Goal: Task Accomplishment & Management: Manage account settings

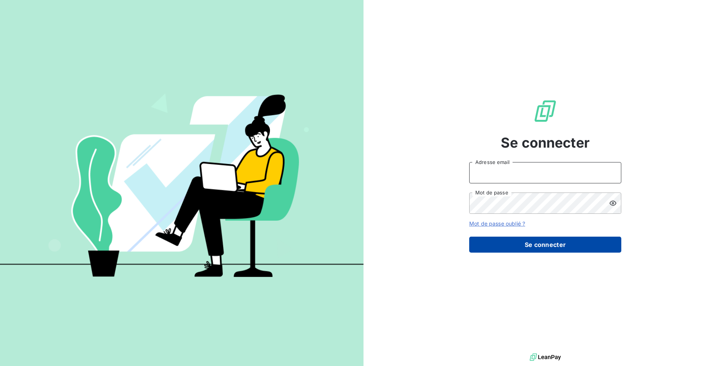
type input "[EMAIL_ADDRESS][DOMAIN_NAME]"
drag, startPoint x: 532, startPoint y: 247, endPoint x: 567, endPoint y: 245, distance: 35.1
click at [538, 247] on button "Se connecter" at bounding box center [545, 245] width 152 height 16
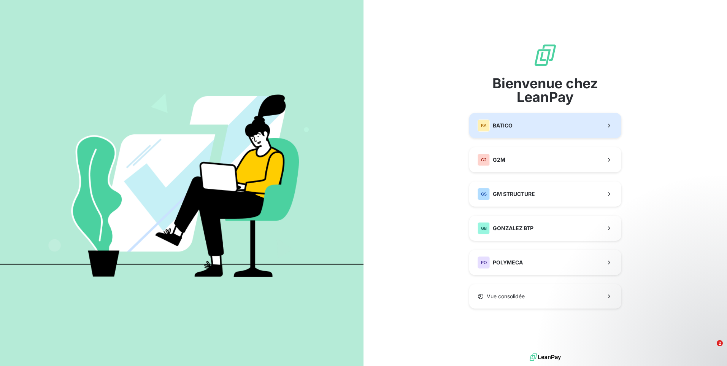
click at [570, 121] on button "BA BATICO" at bounding box center [545, 125] width 152 height 25
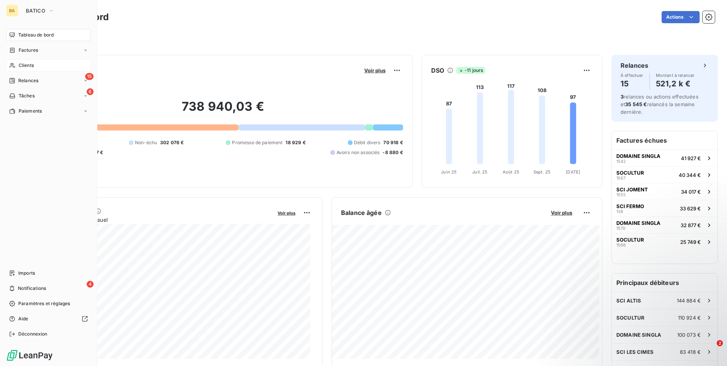
click at [33, 69] on div "Clients" at bounding box center [48, 65] width 85 height 12
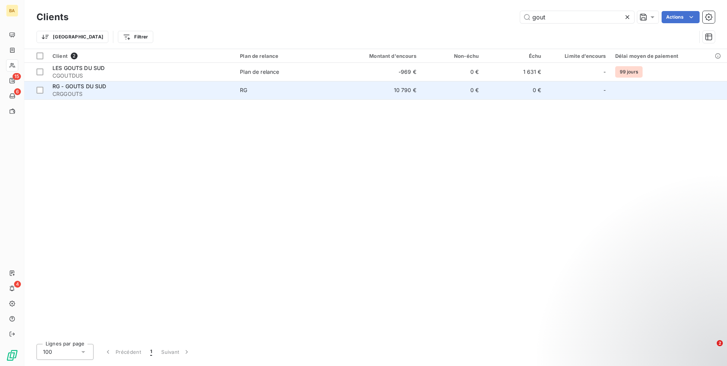
type input "gout"
click at [194, 87] on div "RG - GOUTS DU SUD" at bounding box center [141, 87] width 178 height 8
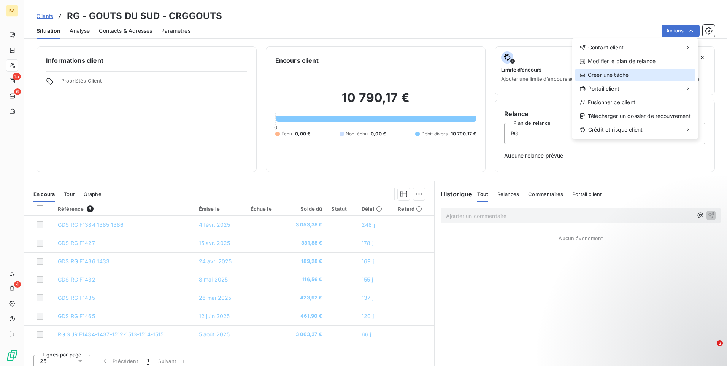
click at [661, 76] on div "Créer une tâche" at bounding box center [635, 75] width 121 height 12
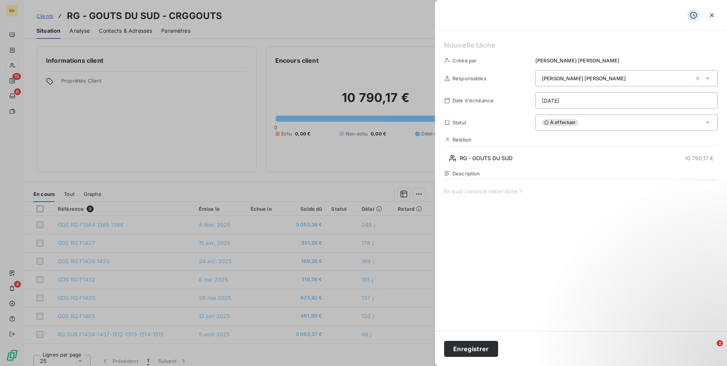
click at [536, 187] on div "Description" at bounding box center [581, 251] width 274 height 163
click at [603, 99] on html "BA 15 6 4 Clients RG - GOUTS DU SUD - CRGGOUTS Situation Analyse Contacts & Adr…" at bounding box center [363, 183] width 727 height 366
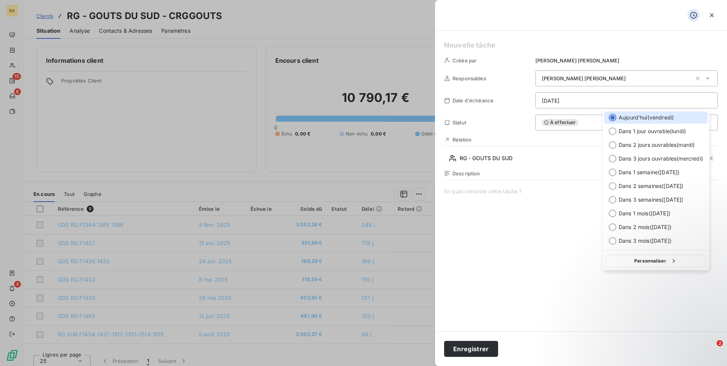
drag, startPoint x: 652, startPoint y: 261, endPoint x: 662, endPoint y: 220, distance: 41.5
click at [652, 261] on button "Personnaliser" at bounding box center [656, 261] width 100 height 12
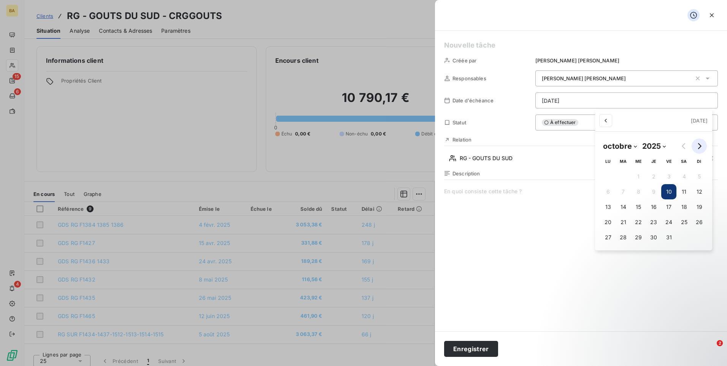
click at [695, 146] on button "Go to next month" at bounding box center [699, 145] width 15 height 15
select select "0"
select select "2026"
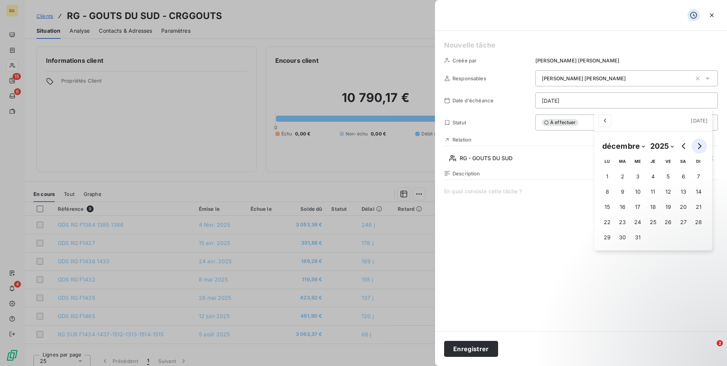
click at [695, 146] on button "Go to next month" at bounding box center [699, 145] width 15 height 15
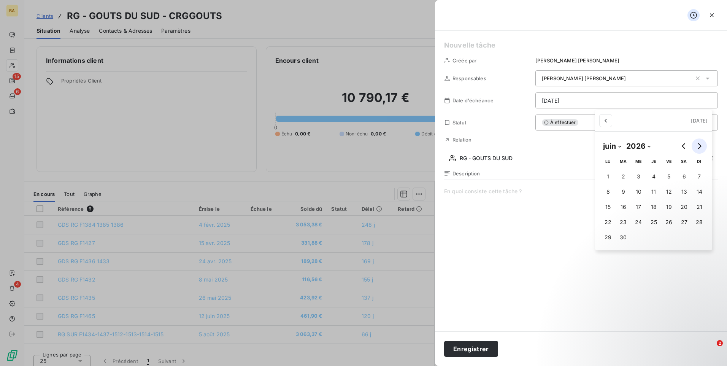
click at [695, 146] on button "Go to next month" at bounding box center [699, 145] width 15 height 15
select select "8"
click at [664, 174] on button "4" at bounding box center [665, 176] width 15 height 15
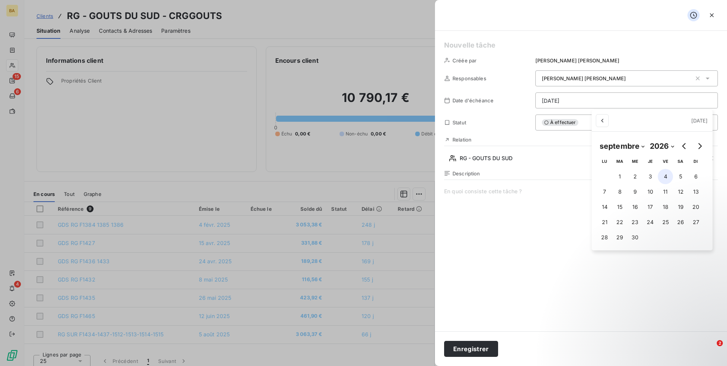
type input "[DATE]"
click at [544, 228] on html "BA 15 6 4 Clients RG - GOUTS DU SUD - CRGGOUTS Situation Analyse Contacts & Adr…" at bounding box center [363, 183] width 727 height 366
click at [511, 186] on div "Description" at bounding box center [581, 251] width 274 height 163
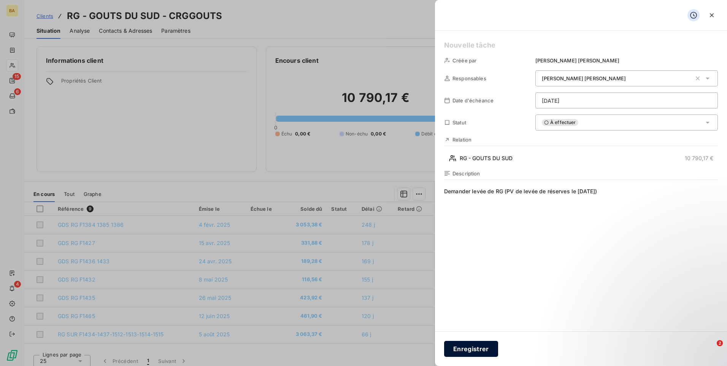
click at [478, 351] on button "Enregistrer" at bounding box center [471, 349] width 54 height 16
